Goal: Navigation & Orientation: Find specific page/section

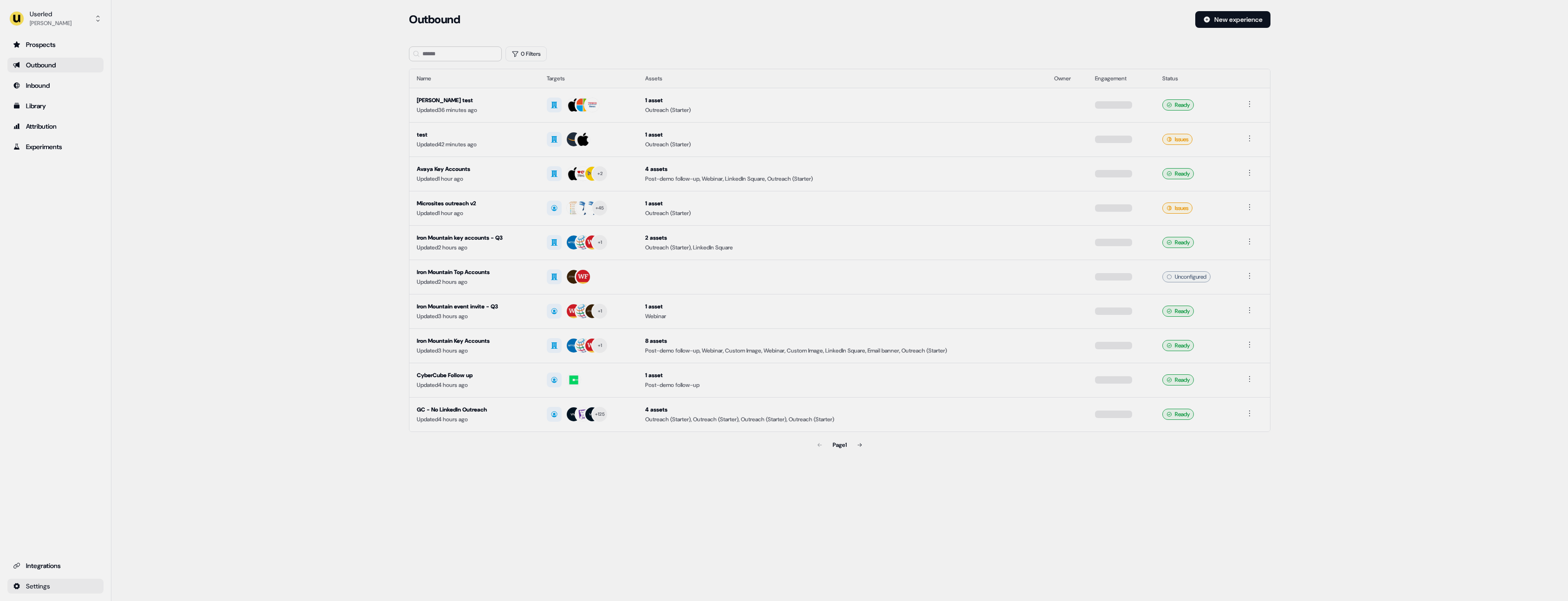
click at [70, 587] on html "For the best experience switch devices to a bigger screen. Go to [DOMAIN_NAME] …" at bounding box center [784, 300] width 1568 height 601
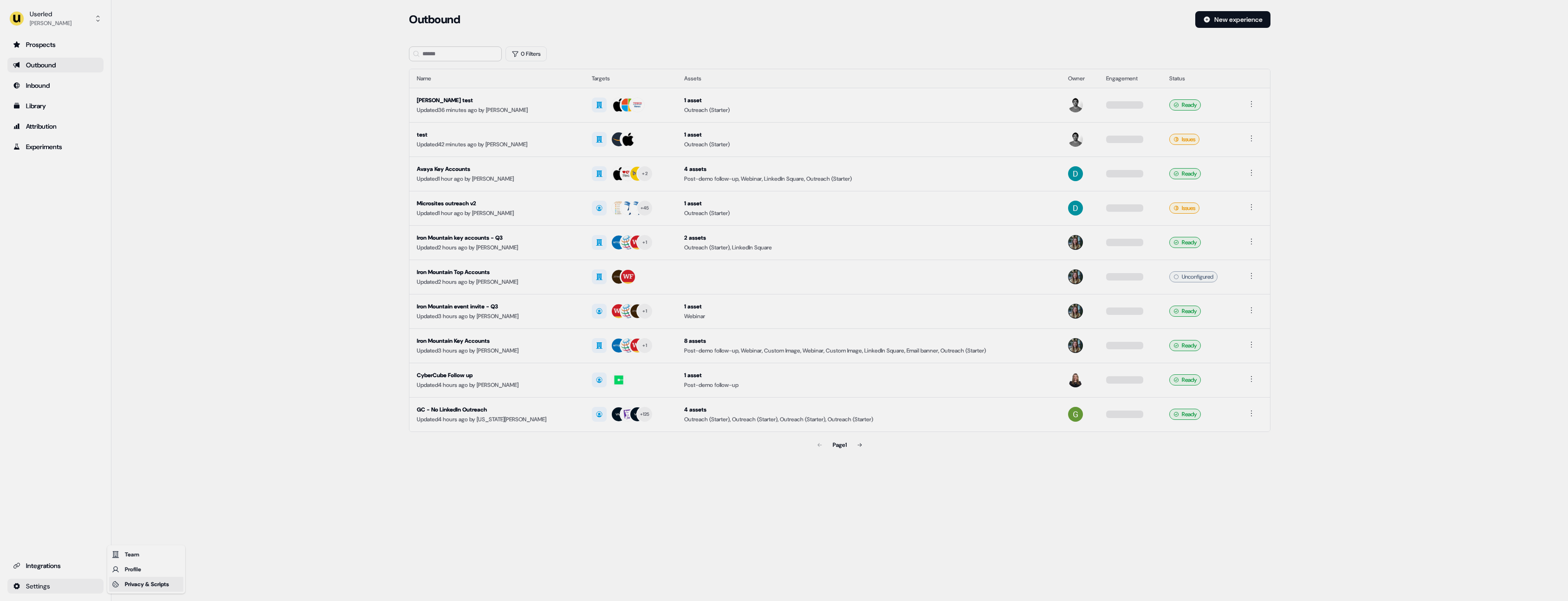
click at [160, 586] on div "Privacy & Scripts" at bounding box center [146, 584] width 74 height 15
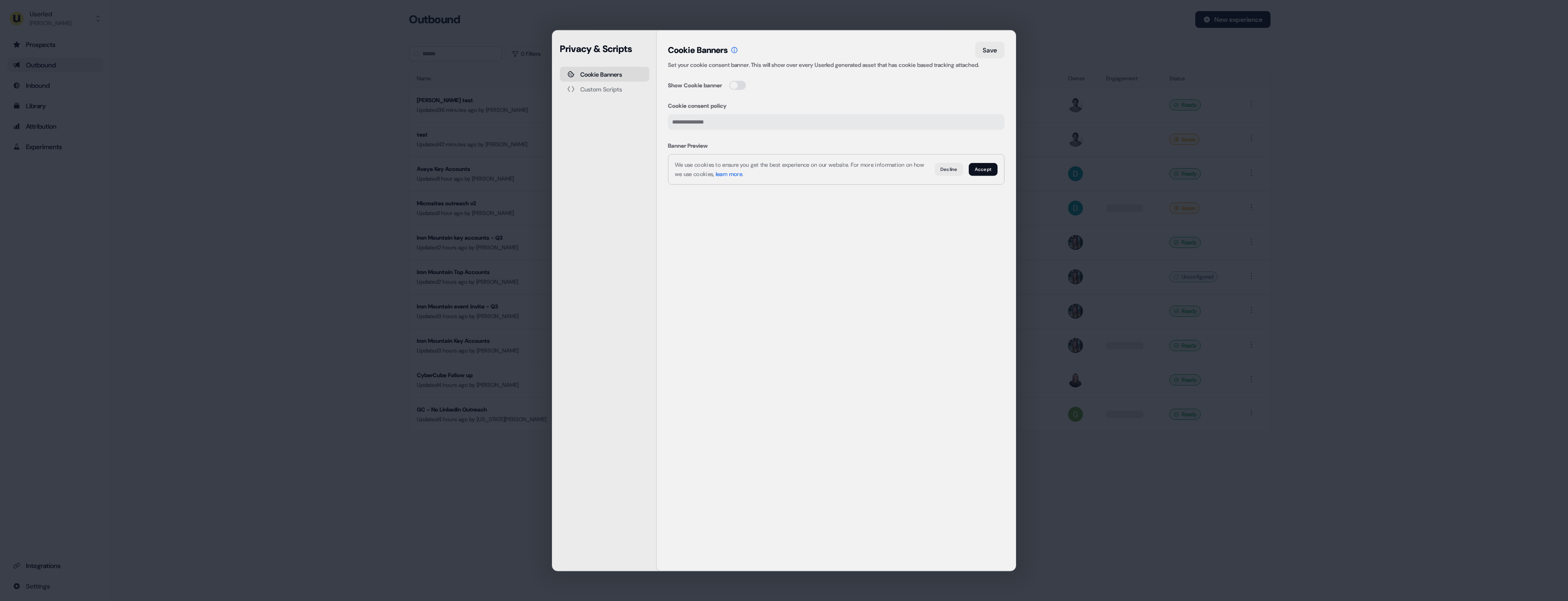
click at [638, 186] on div "Privacy & Scripts Cookie Banners Custom Scripts" at bounding box center [604, 300] width 105 height 540
click at [738, 49] on icon at bounding box center [734, 50] width 7 height 7
click at [638, 86] on button "Custom Scripts" at bounding box center [604, 89] width 89 height 15
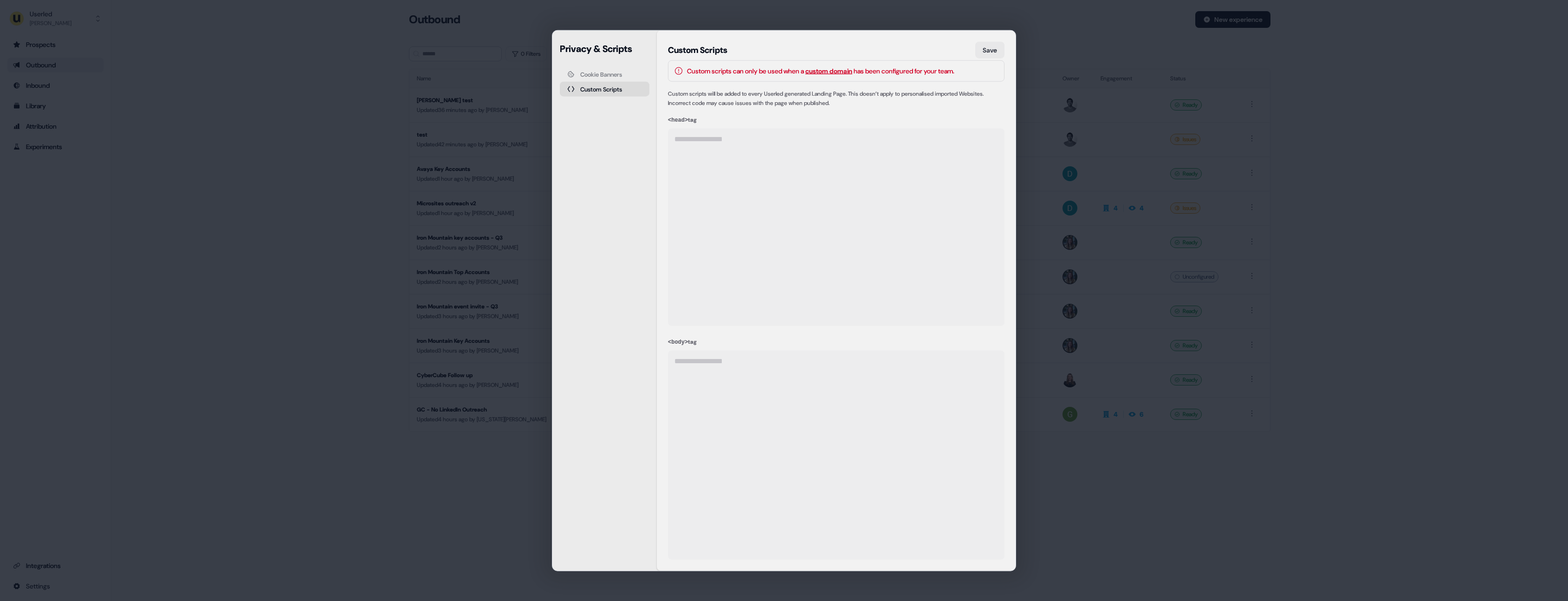
click at [634, 69] on button "Cookie Banners" at bounding box center [604, 74] width 89 height 15
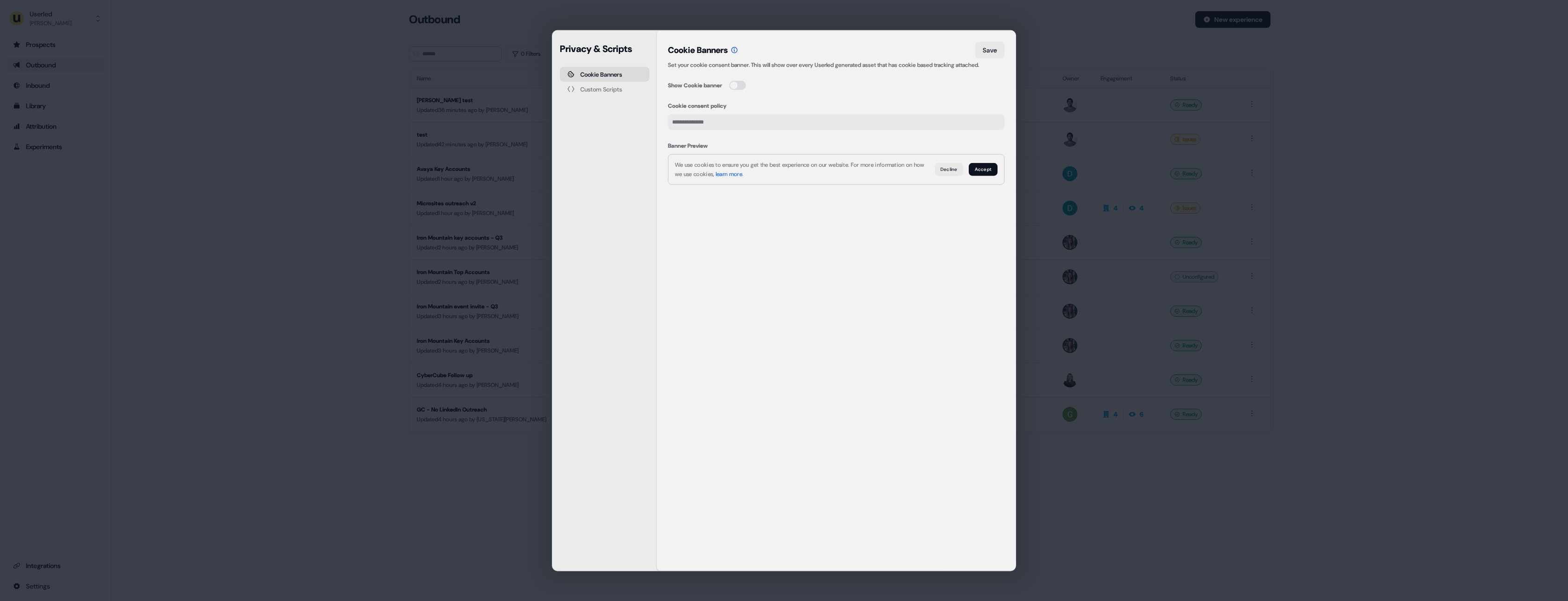
click at [738, 48] on icon at bounding box center [734, 50] width 7 height 7
click at [738, 50] on icon at bounding box center [734, 50] width 7 height 7
click at [591, 89] on div "Custom Scripts" at bounding box center [601, 89] width 42 height 6
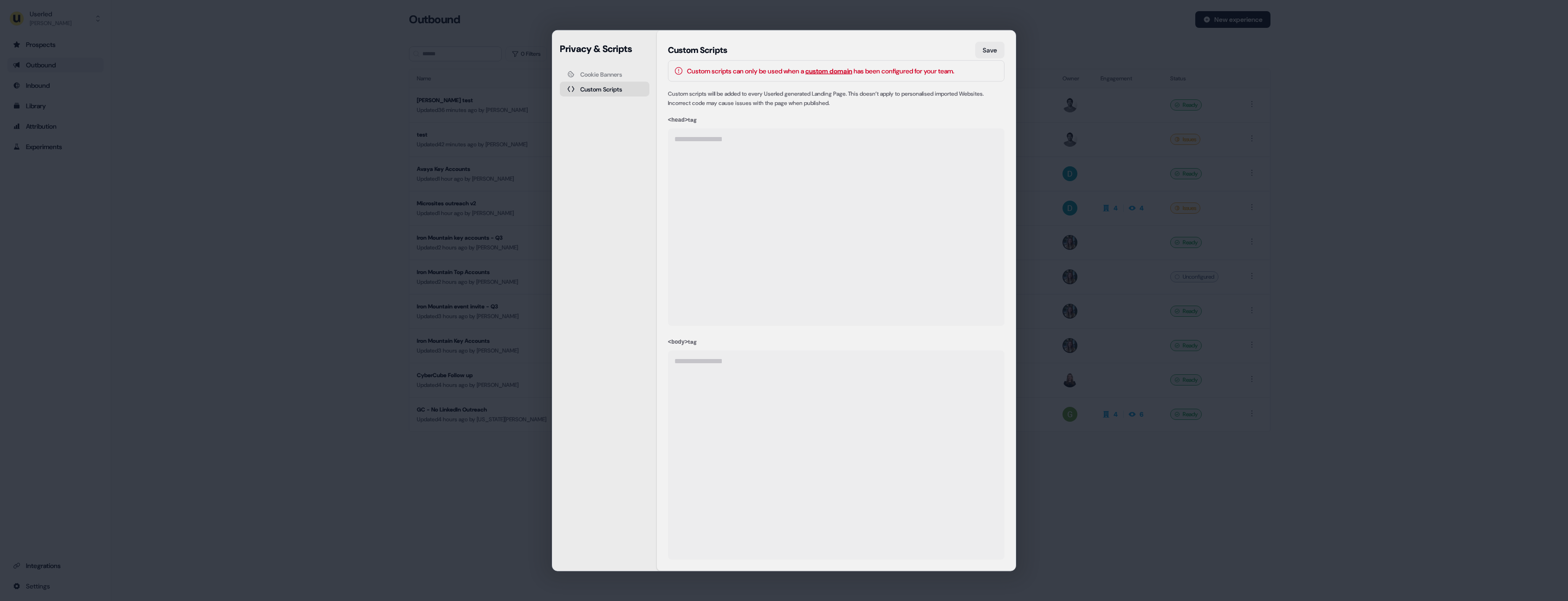
click at [595, 74] on div "Cookie Banners" at bounding box center [601, 74] width 42 height 6
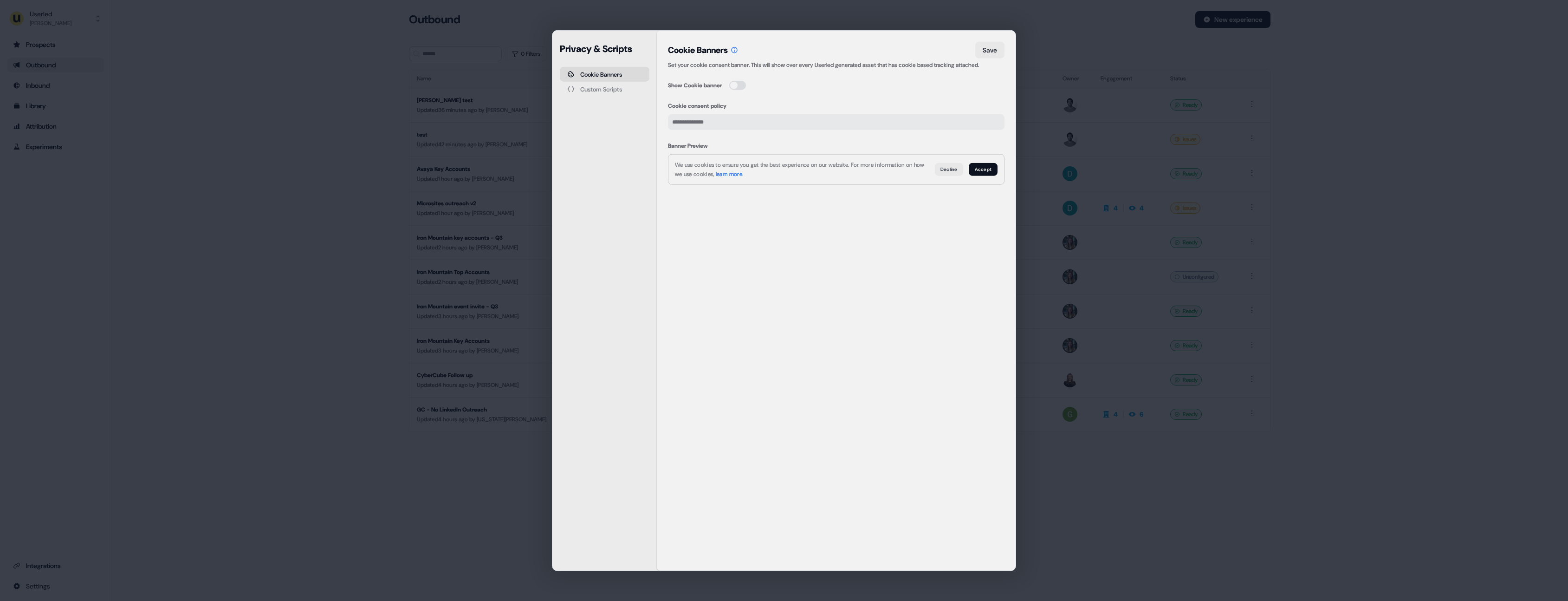
click at [579, 92] on button "Custom Scripts" at bounding box center [604, 89] width 89 height 15
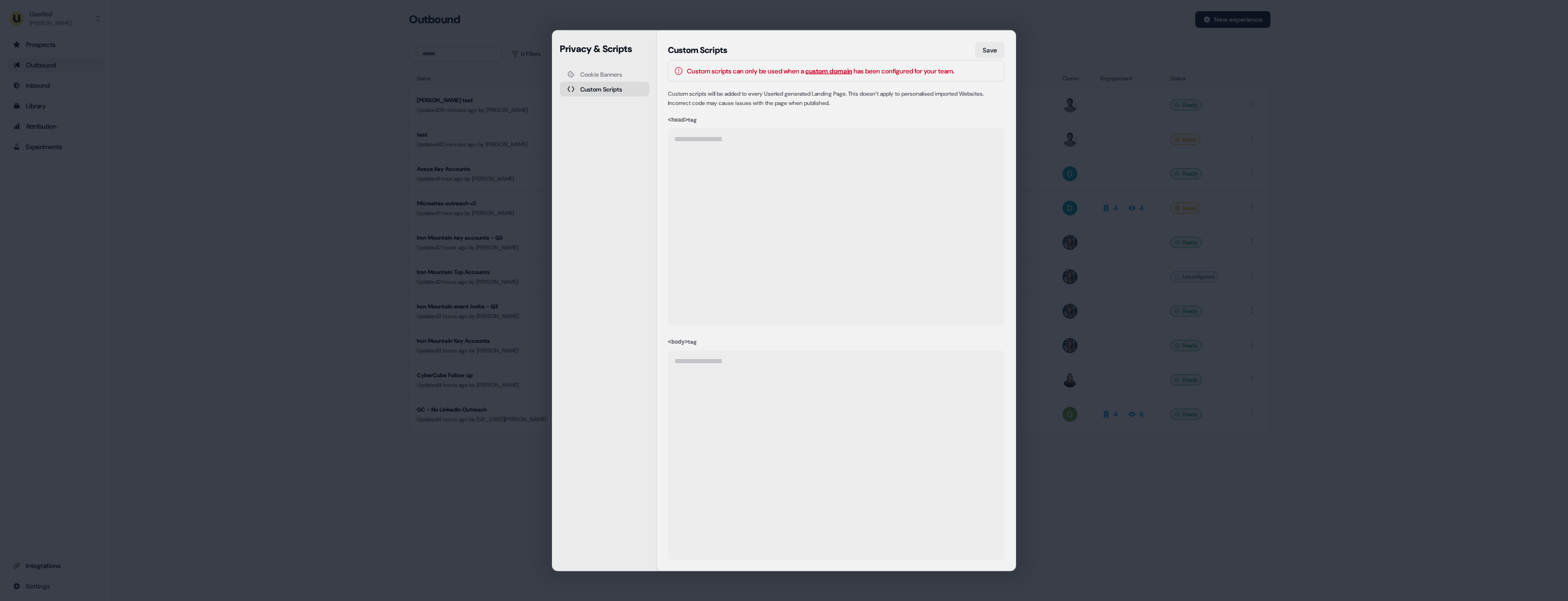
click at [852, 72] on link "custom domain" at bounding box center [828, 71] width 47 height 9
